Goal: Task Accomplishment & Management: Complete application form

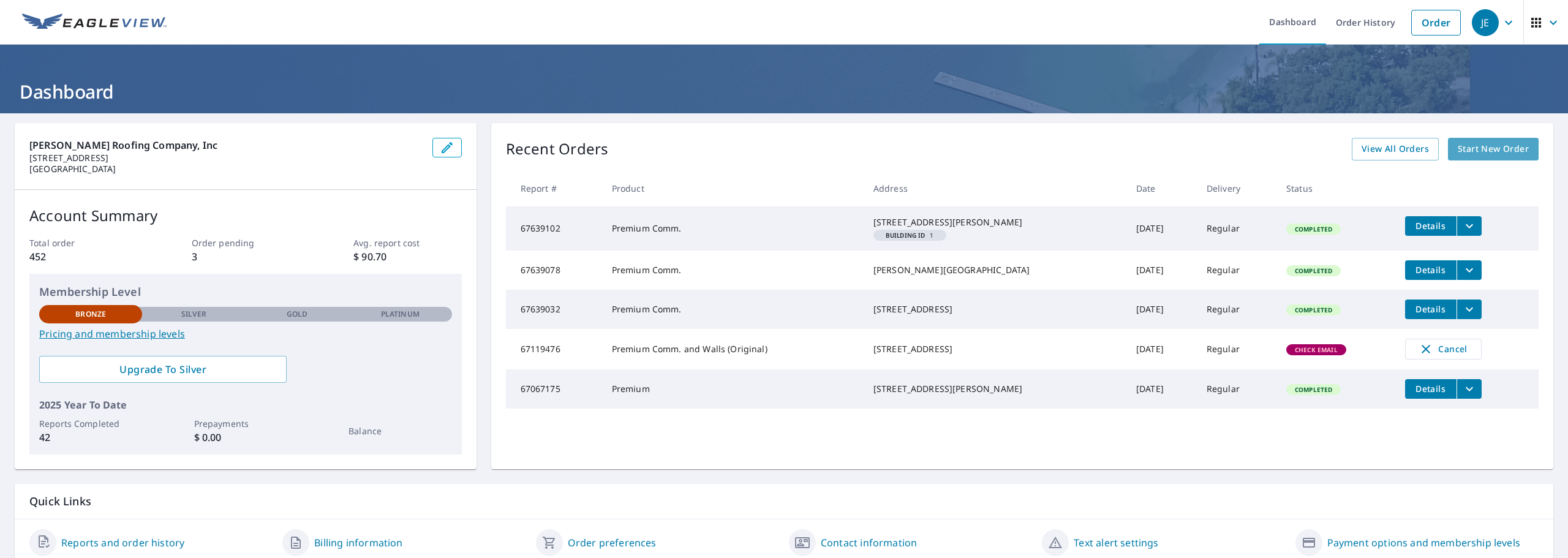
click at [1486, 150] on span "Start New Order" at bounding box center [1493, 148] width 71 height 15
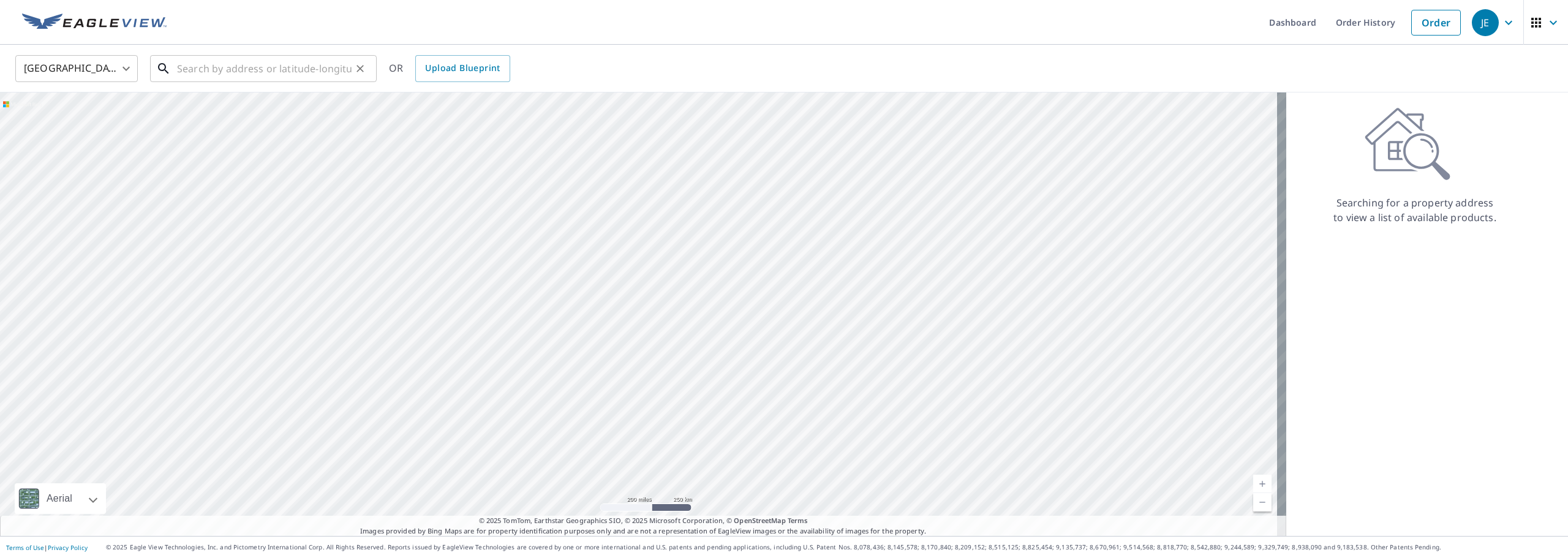
click at [269, 71] on input "text" at bounding box center [264, 69] width 175 height 34
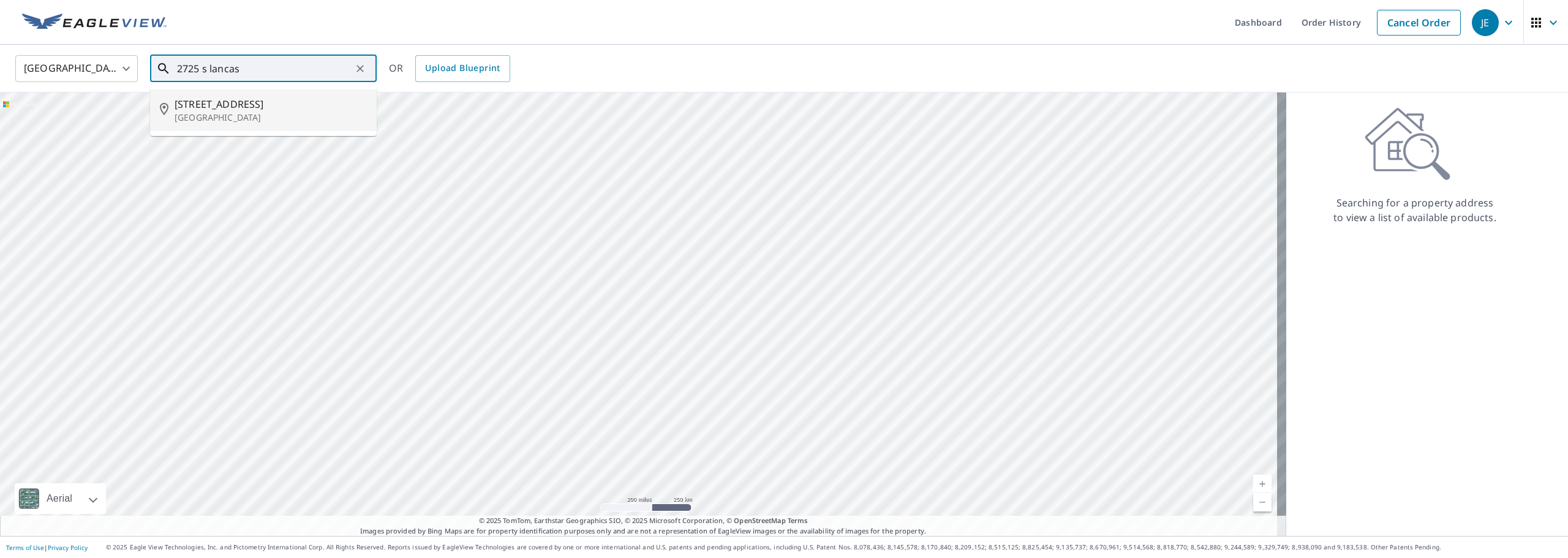
click at [230, 117] on p "[GEOGRAPHIC_DATA]" at bounding box center [271, 117] width 192 height 12
type input "[STREET_ADDRESS]"
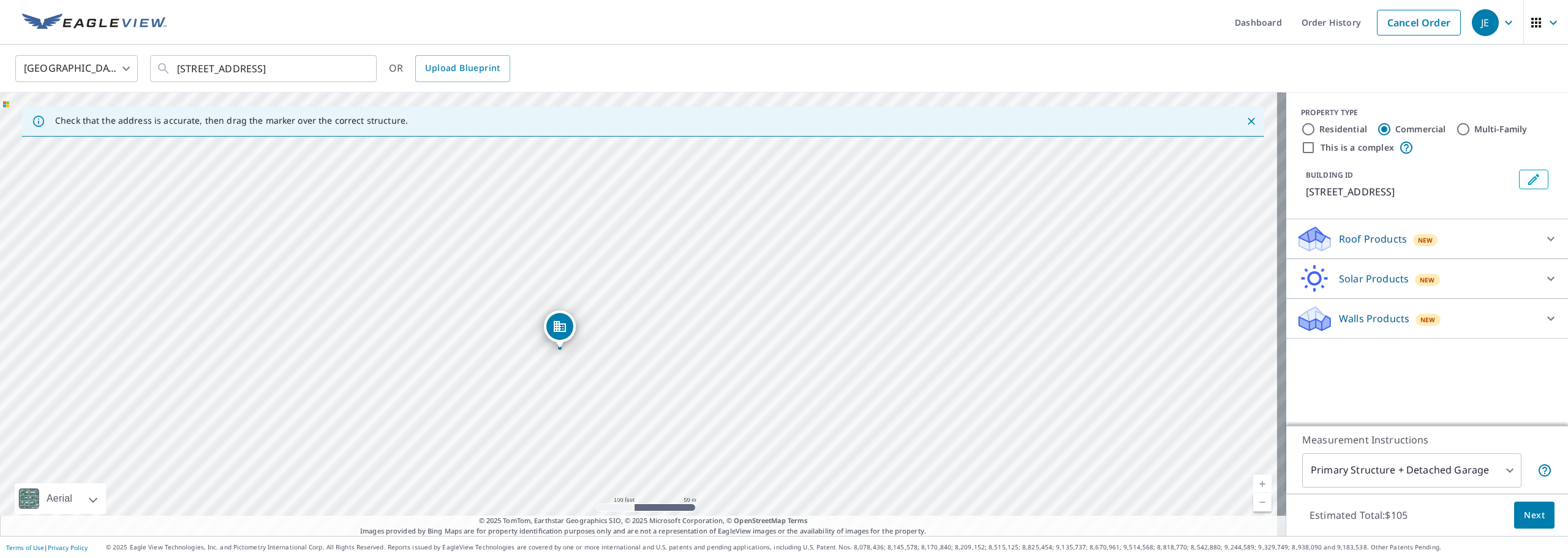
drag, startPoint x: 726, startPoint y: 186, endPoint x: 638, endPoint y: 231, distance: 98.8
click at [638, 231] on div "[STREET_ADDRESS]" at bounding box center [643, 314] width 1286 height 444
drag, startPoint x: 718, startPoint y: 296, endPoint x: 719, endPoint y: 315, distance: 19.0
click at [719, 315] on div "[STREET_ADDRESS]" at bounding box center [643, 314] width 1286 height 444
click at [1255, 502] on link "Current Level 20, Zoom Out" at bounding box center [1263, 502] width 18 height 18
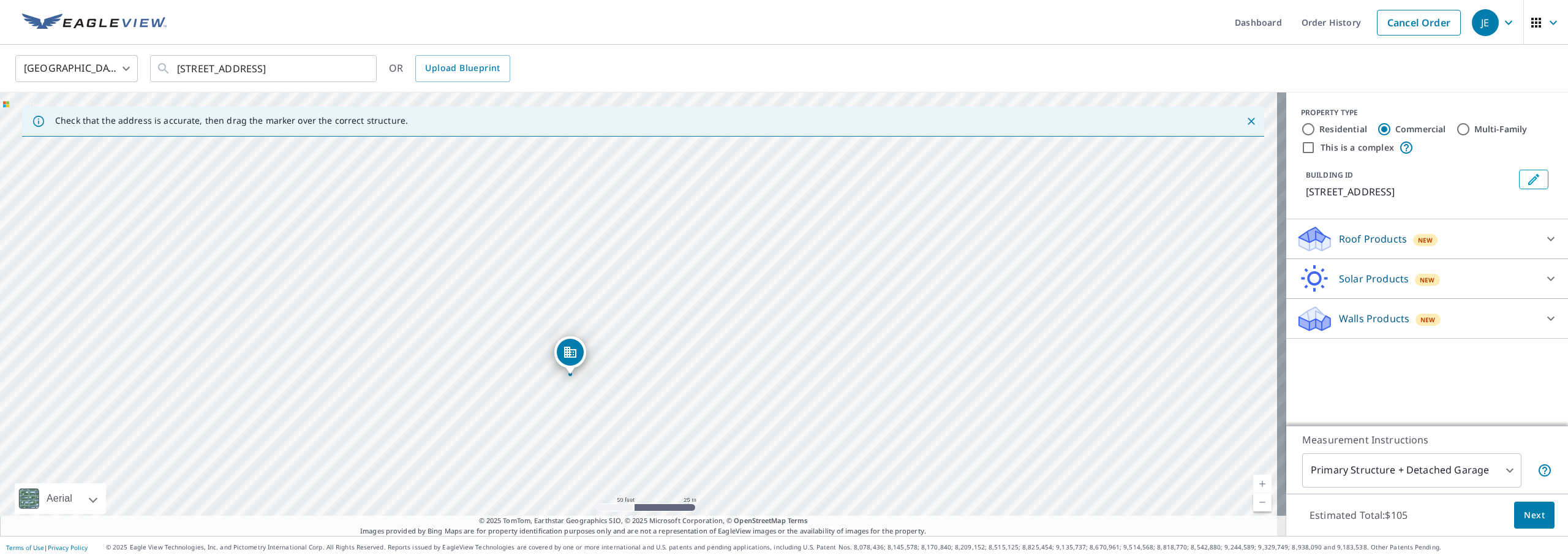
click at [1255, 502] on link "Current Level 19, Zoom Out" at bounding box center [1263, 502] width 18 height 18
click at [1255, 502] on link "Current Level 18, Zoom Out" at bounding box center [1263, 502] width 18 height 18
click at [1504, 466] on body "JE JE Dashboard Order History Cancel Order JE [GEOGRAPHIC_DATA] [GEOGRAPHIC_DAT…" at bounding box center [784, 279] width 1568 height 558
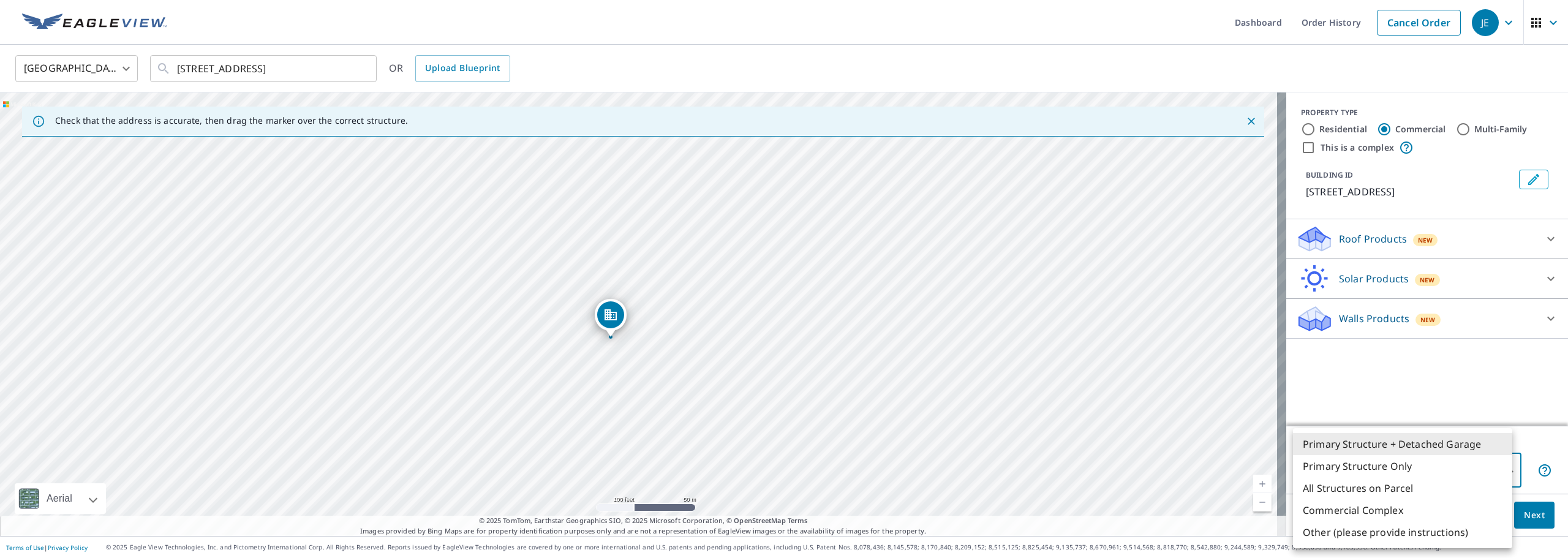
click at [1536, 517] on div at bounding box center [784, 279] width 1568 height 558
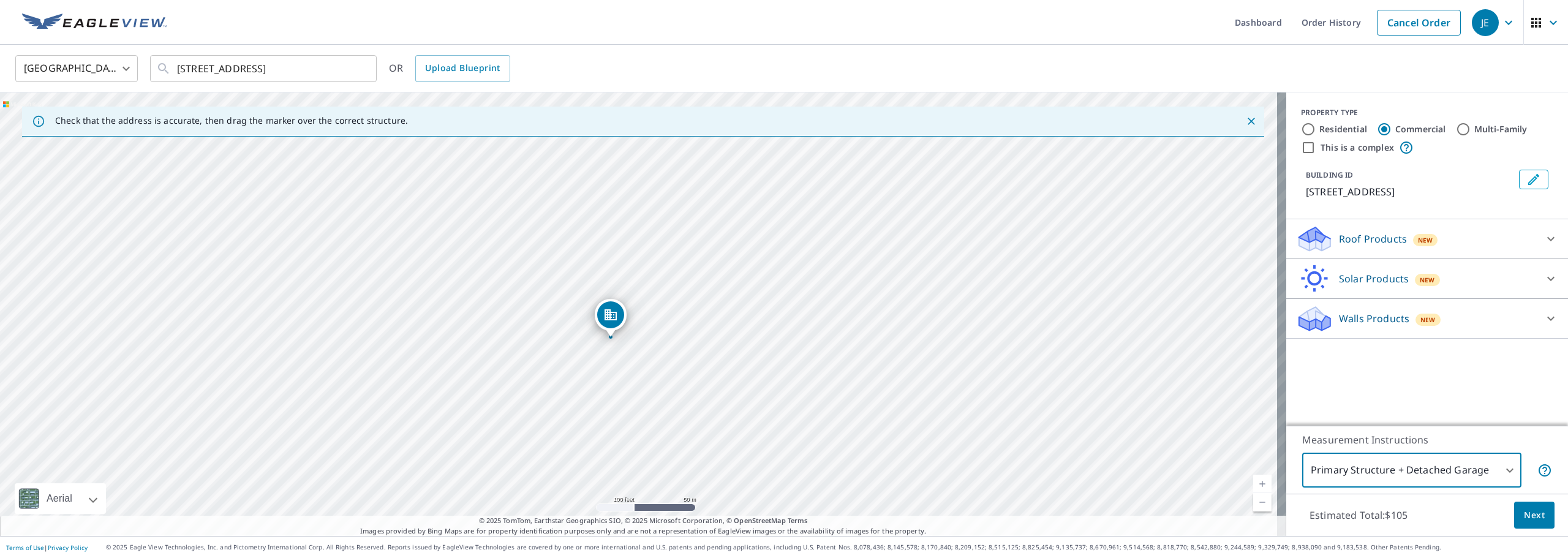
click at [1532, 516] on span "Next" at bounding box center [1535, 515] width 21 height 15
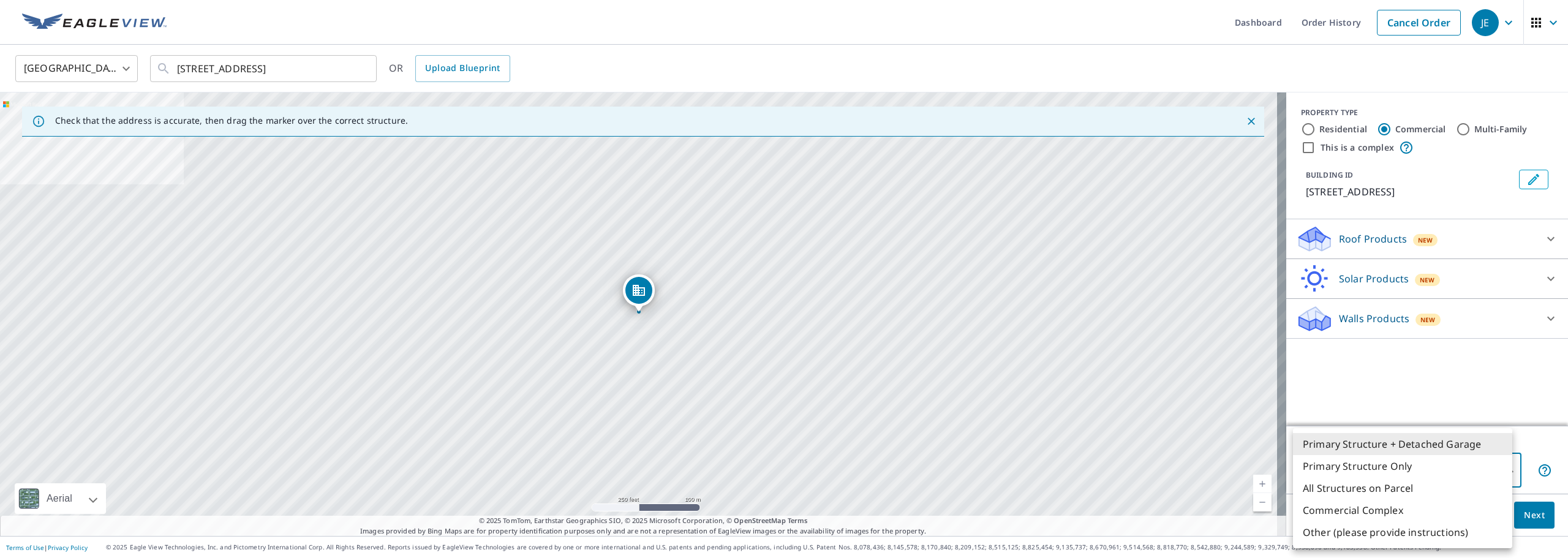
click at [1483, 469] on body "JE JE Dashboard Order History Cancel Order JE [GEOGRAPHIC_DATA] [GEOGRAPHIC_DAT…" at bounding box center [784, 279] width 1568 height 558
click at [1539, 233] on div at bounding box center [784, 279] width 1568 height 558
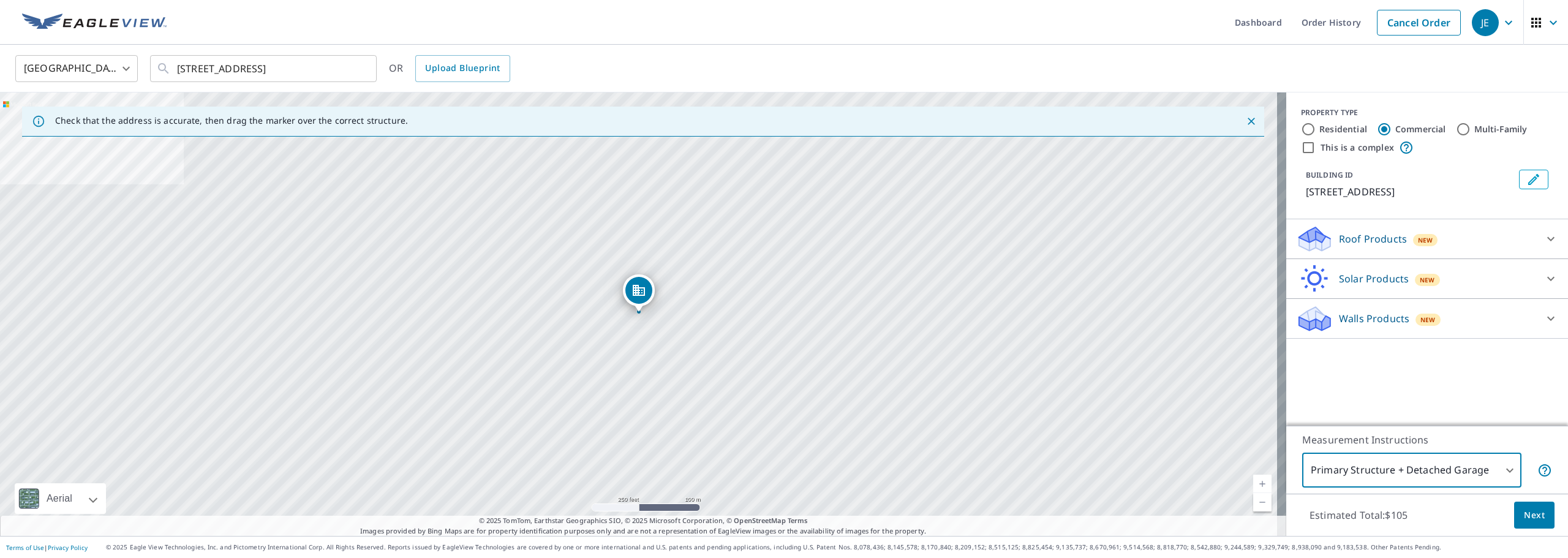
click at [1544, 242] on icon at bounding box center [1551, 239] width 14 height 14
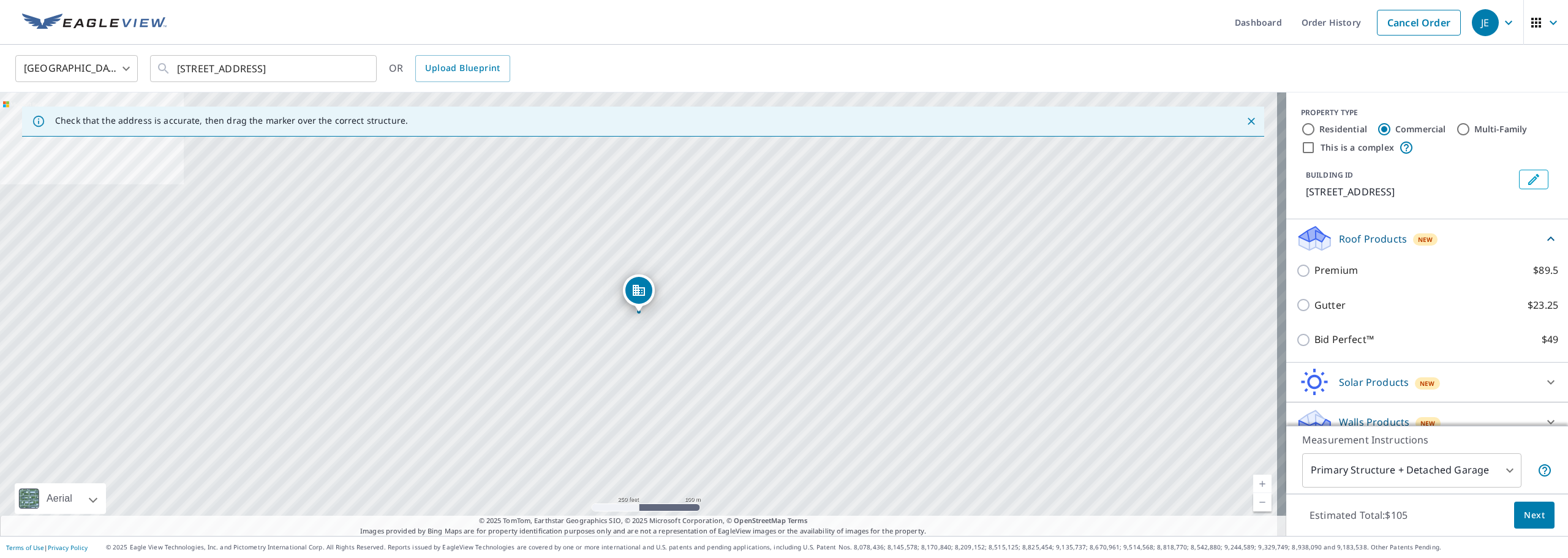
click at [1544, 238] on icon at bounding box center [1551, 239] width 14 height 14
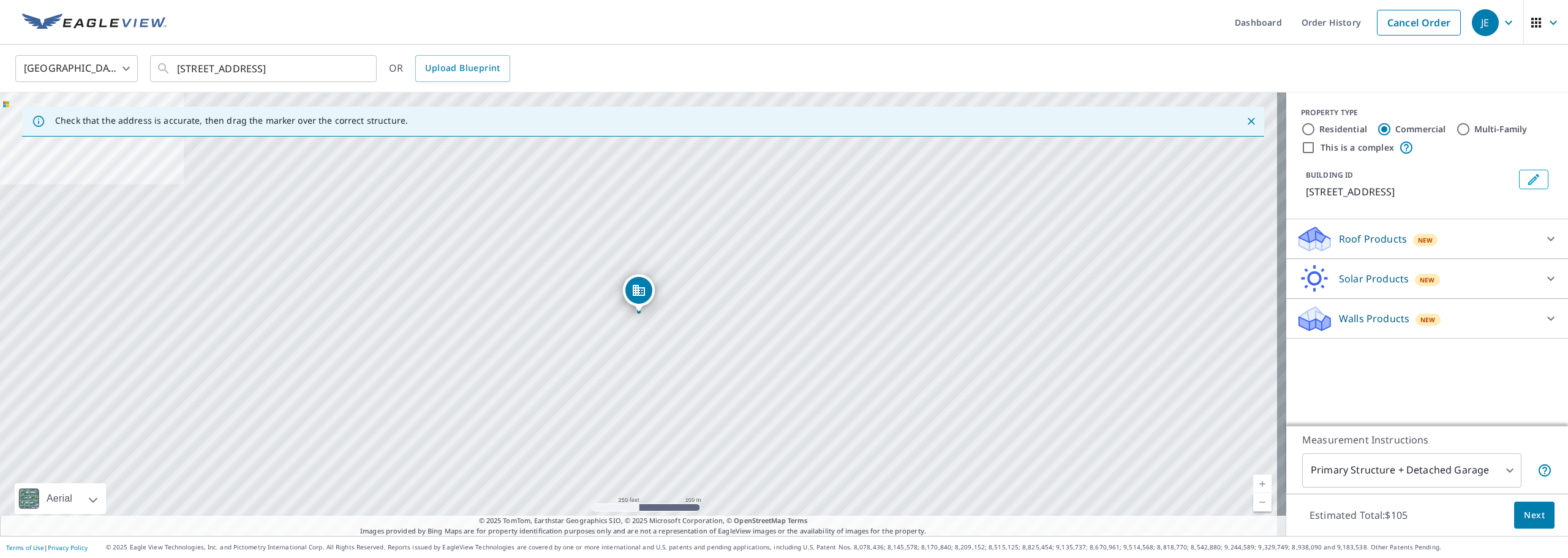
click at [1529, 515] on span "Next" at bounding box center [1535, 515] width 21 height 15
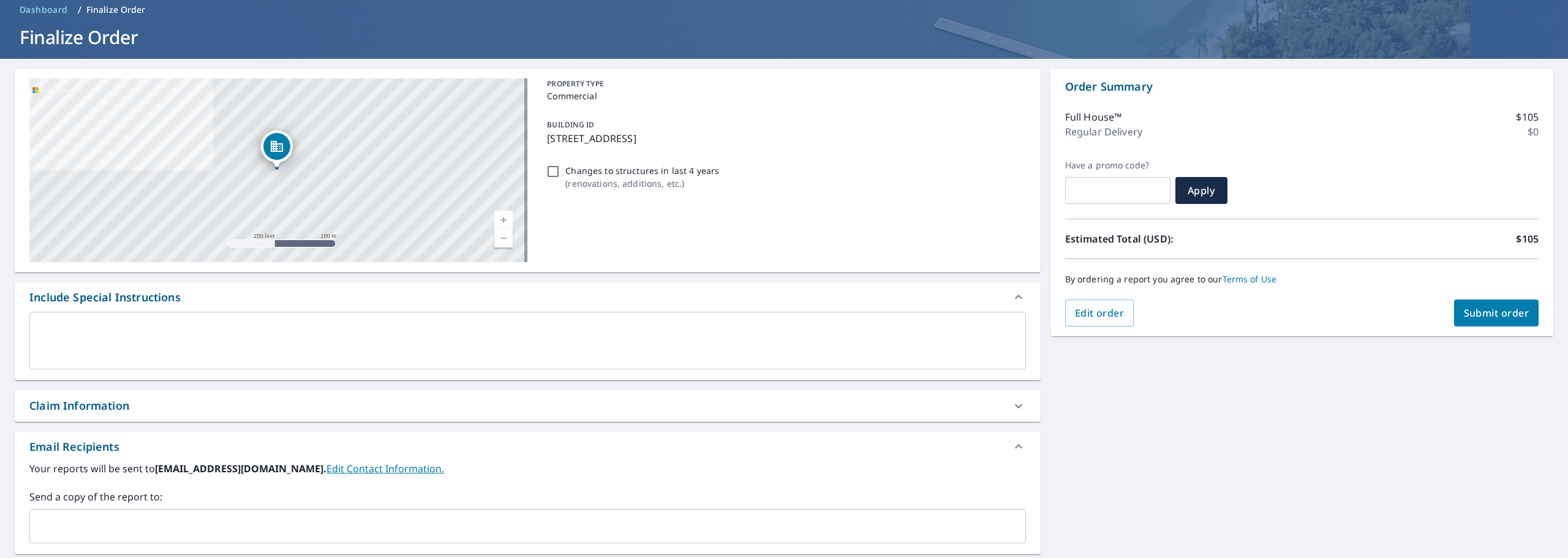
scroll to position [51, 0]
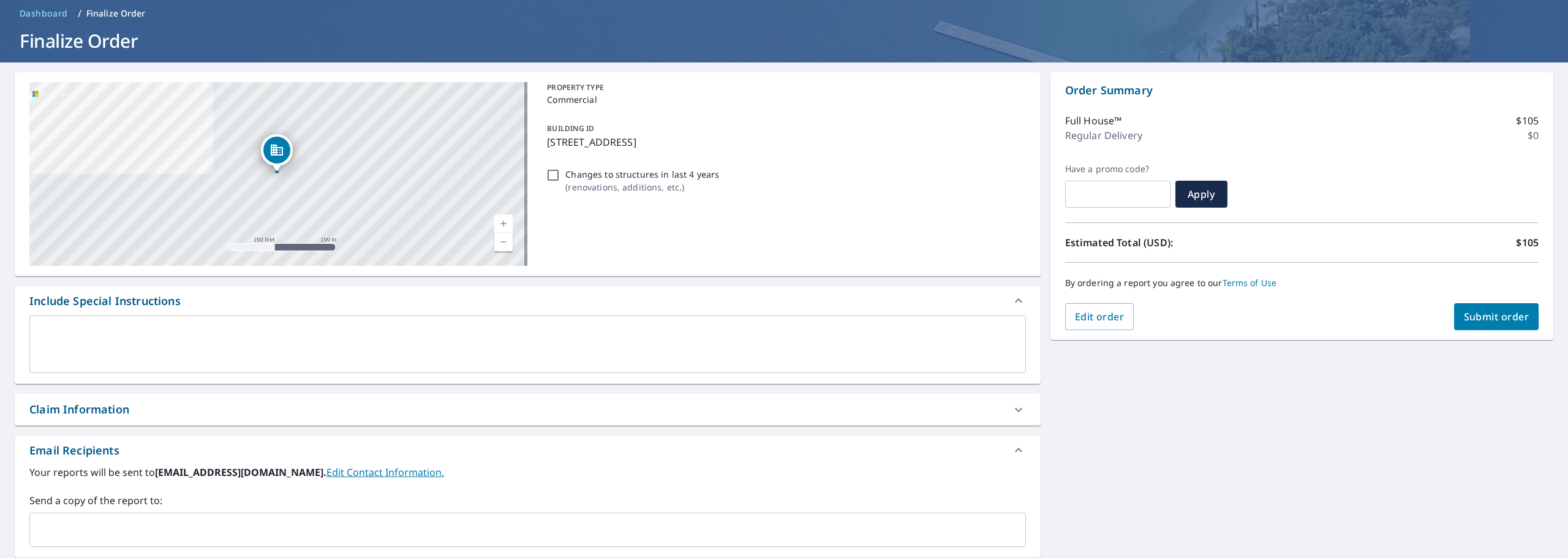
click at [1480, 315] on span "Submit order" at bounding box center [1497, 317] width 65 height 14
